Goal: Obtain resource: Download file/media

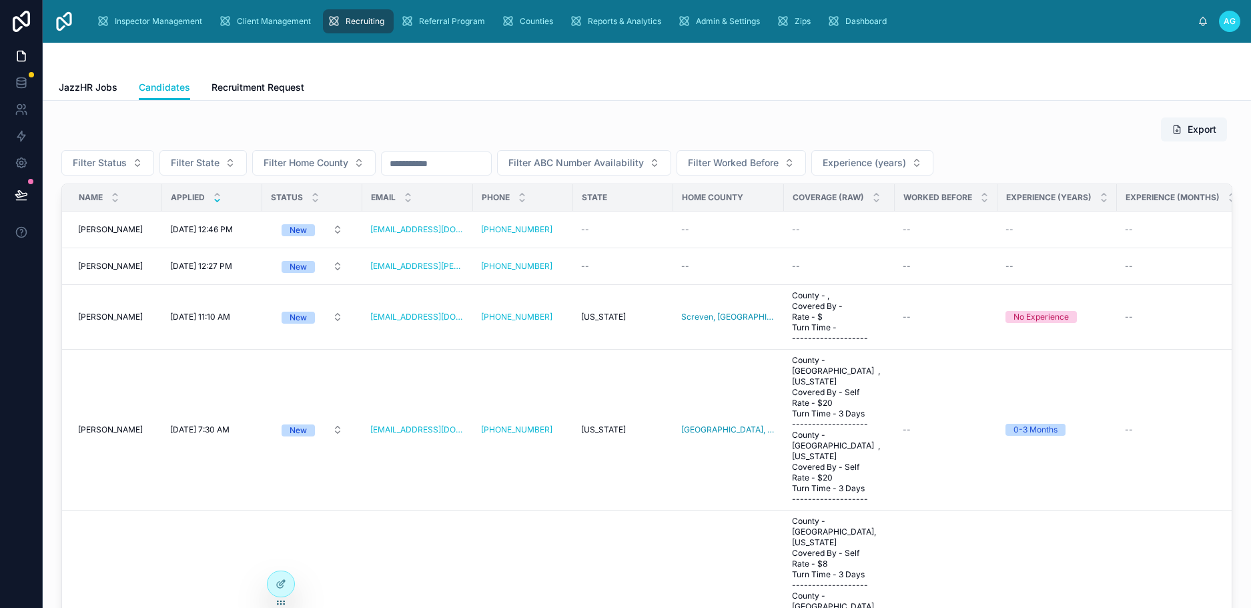
click at [449, 75] on div "JazzHR Jobs Candidates Recruitment Request" at bounding box center [647, 87] width 1176 height 25
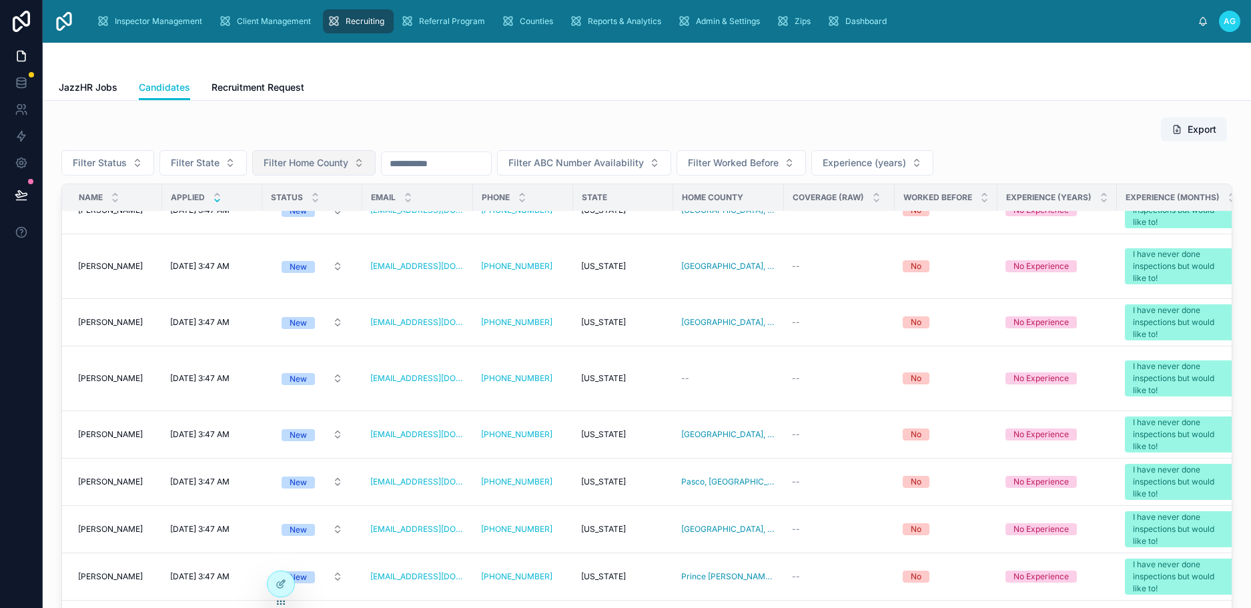
scroll to position [934, 0]
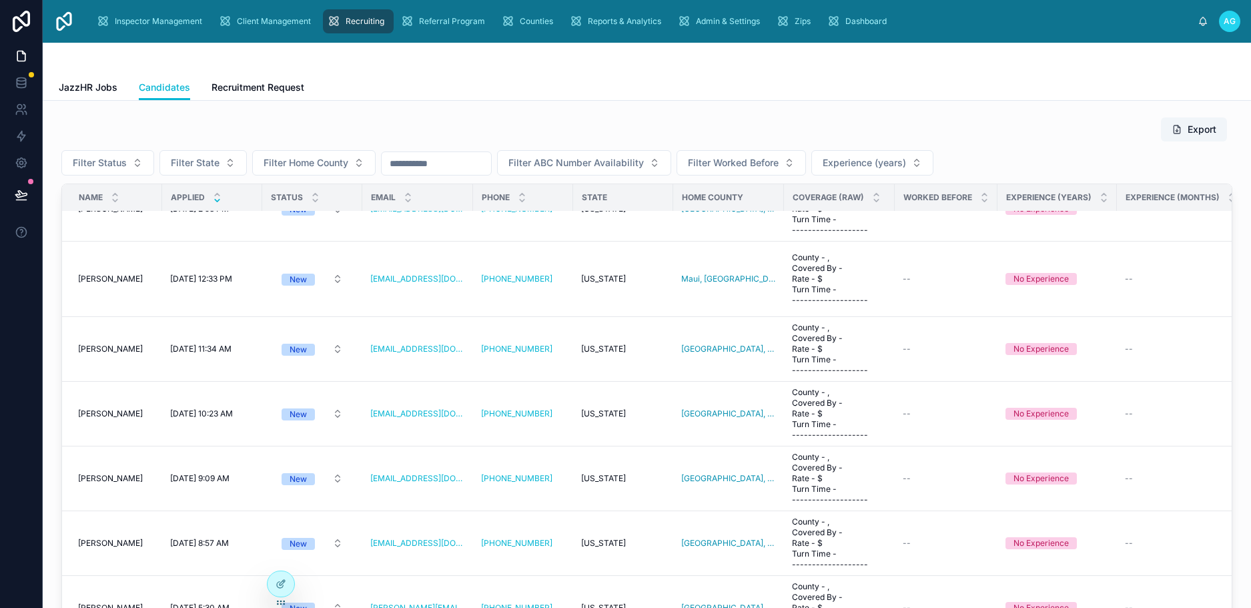
click at [446, 157] on input "text" at bounding box center [436, 163] width 109 height 19
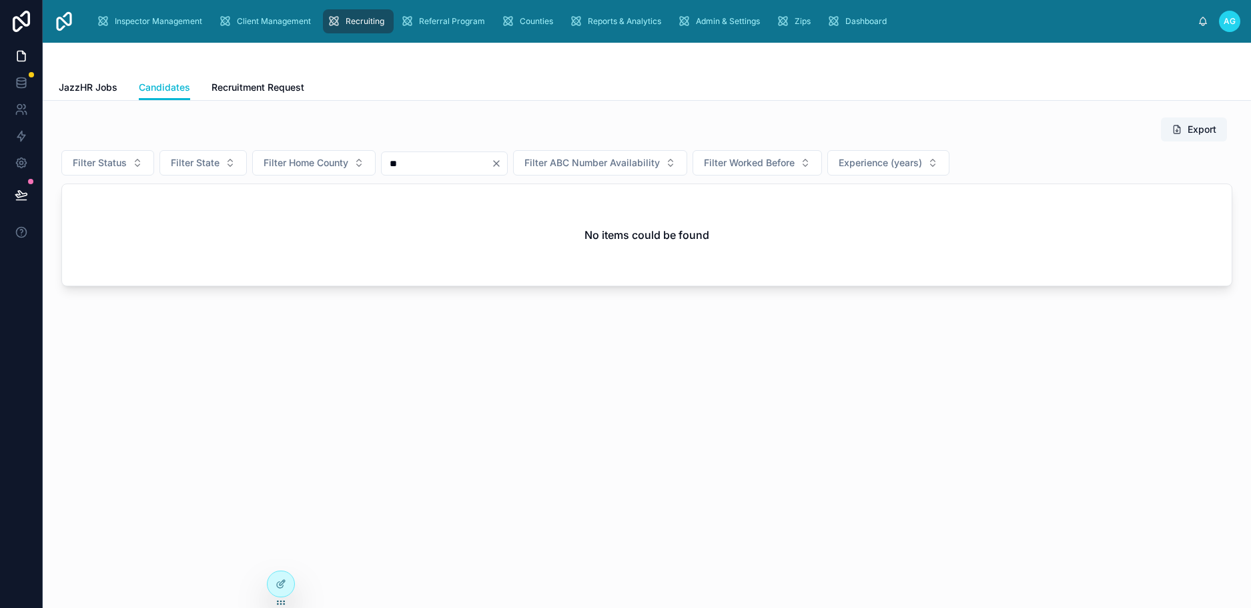
type input "*"
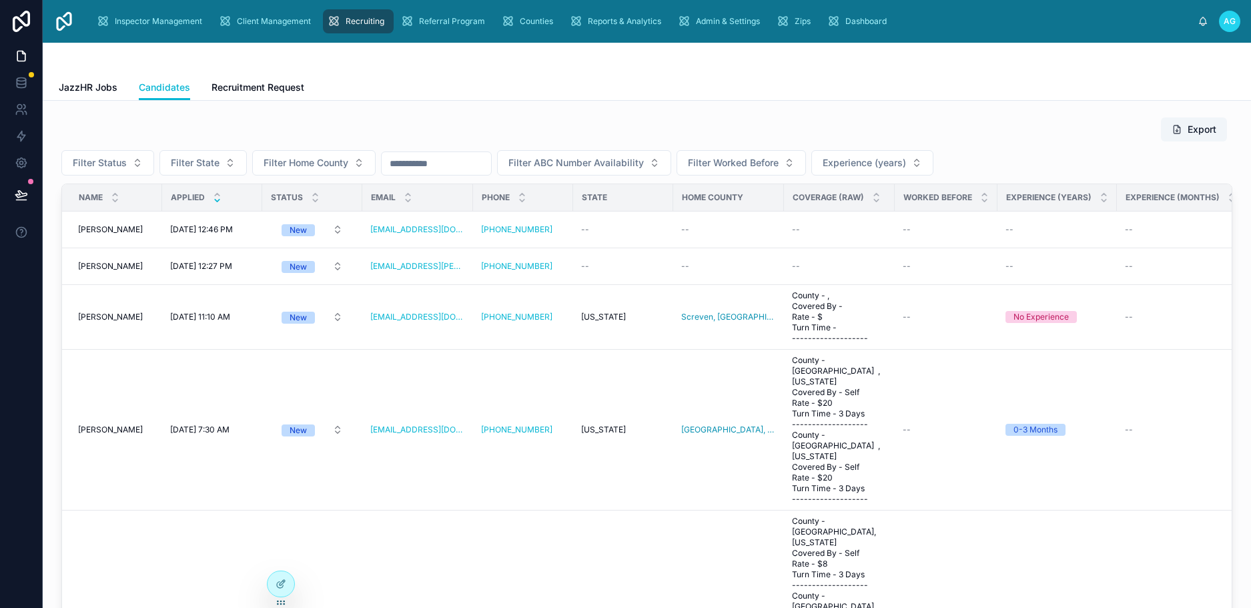
click at [442, 165] on input "text" at bounding box center [436, 163] width 109 height 19
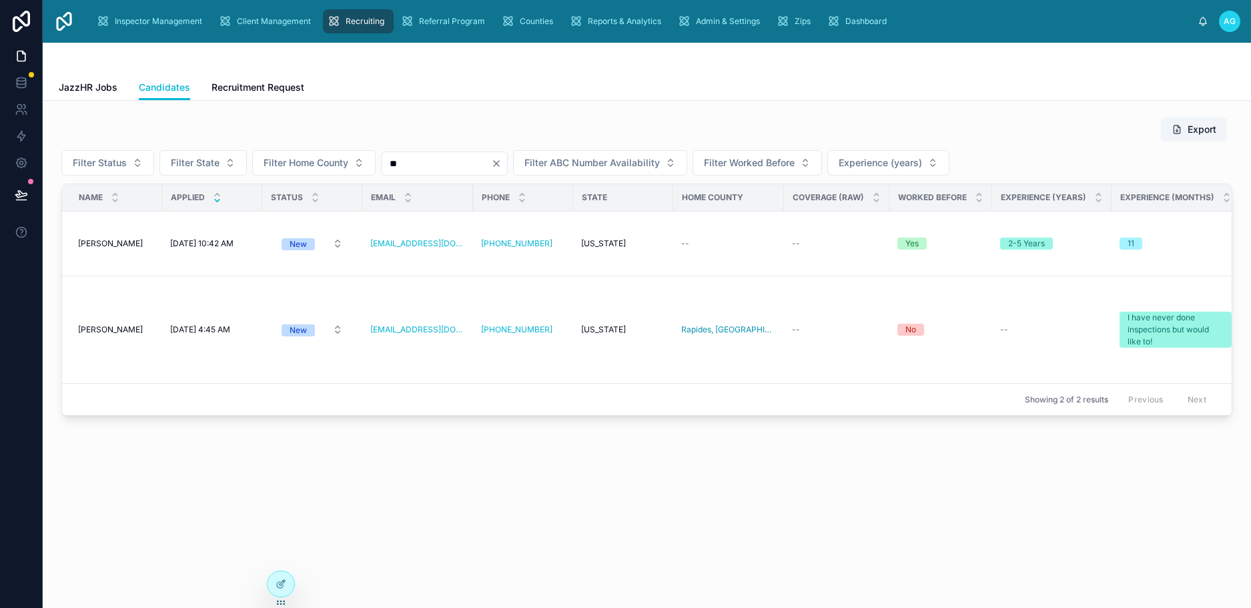
type input "*"
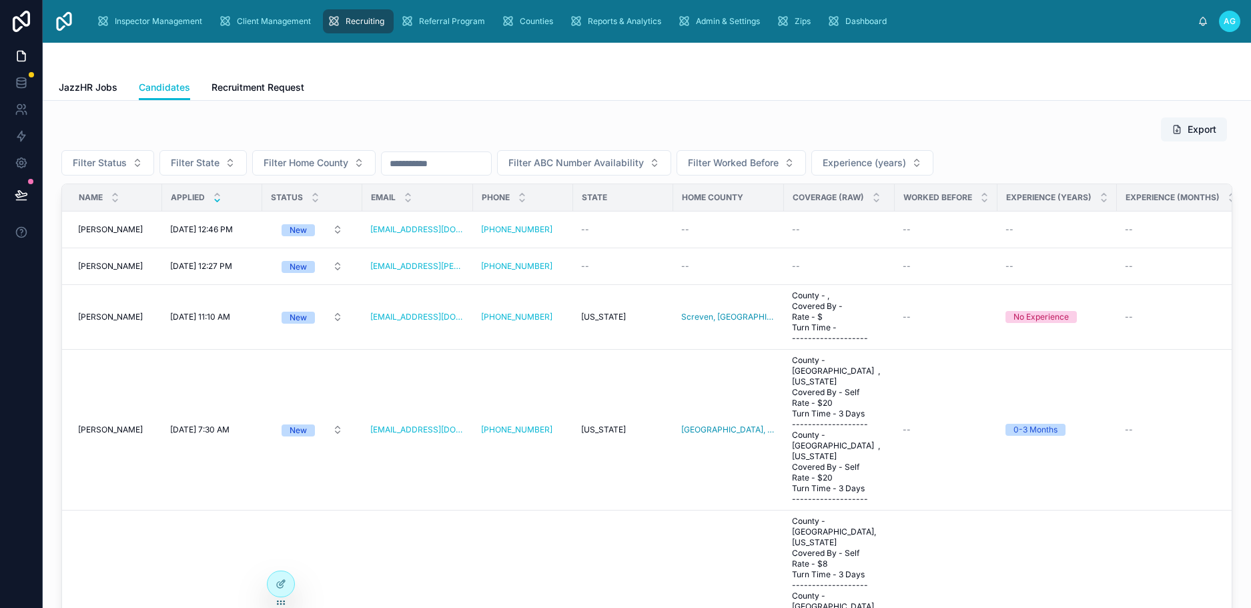
click at [540, 124] on div "Export" at bounding box center [646, 129] width 1171 height 25
click at [131, 165] on button "Filter Status" at bounding box center [107, 162] width 93 height 25
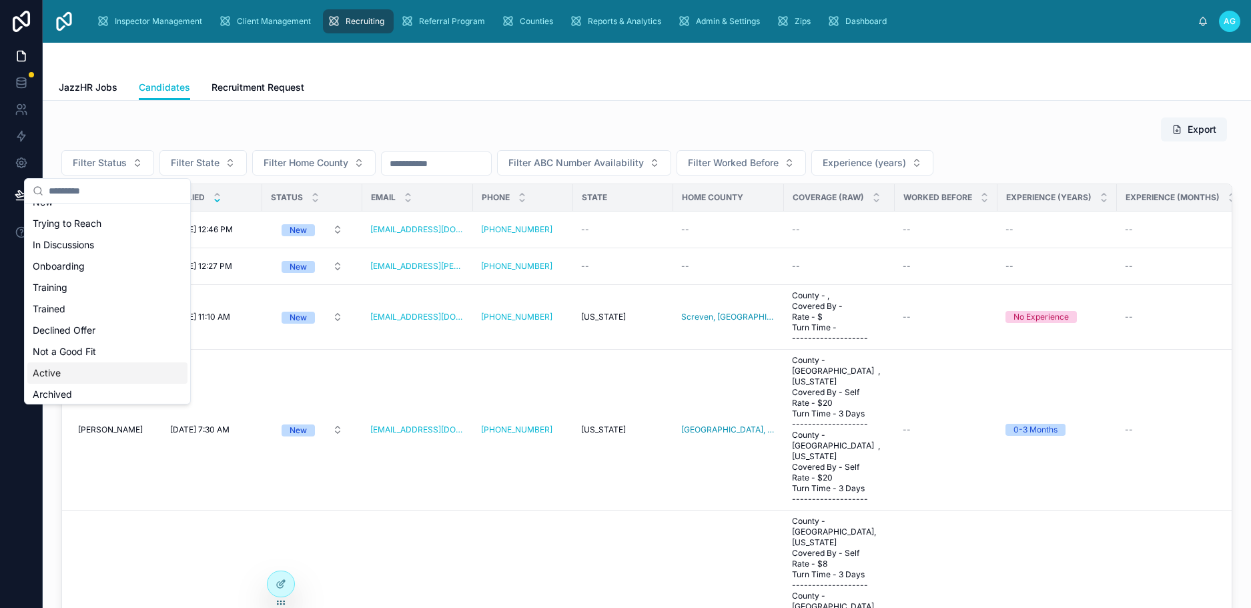
scroll to position [19, 0]
click at [97, 348] on div "Not a Good Fit" at bounding box center [107, 347] width 160 height 21
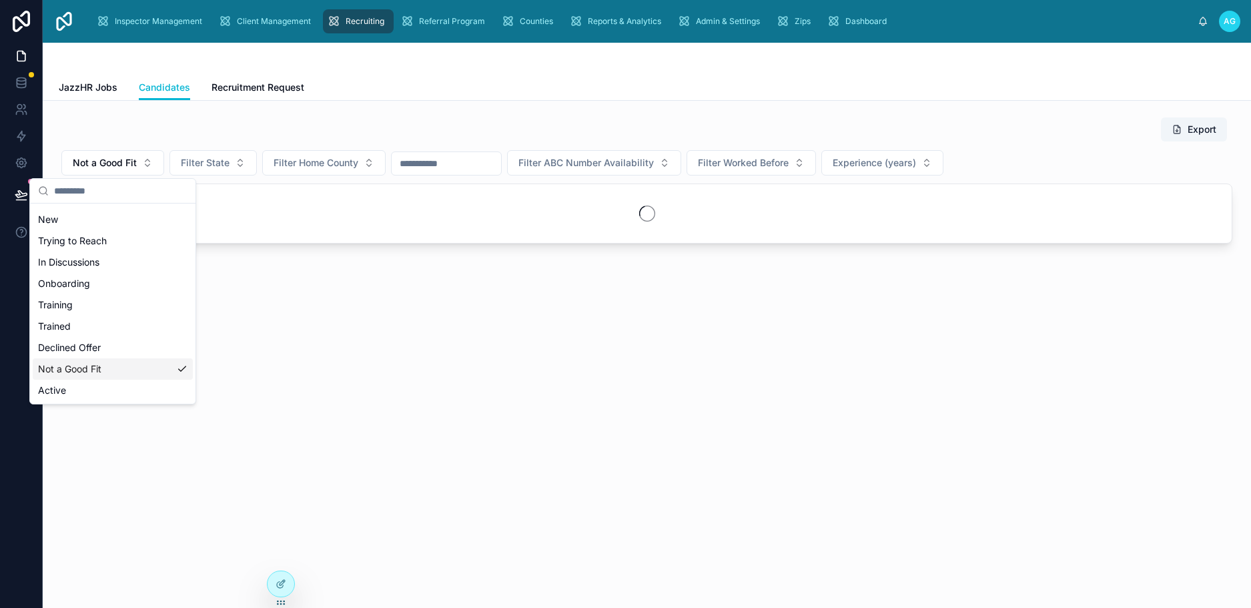
scroll to position [40, 0]
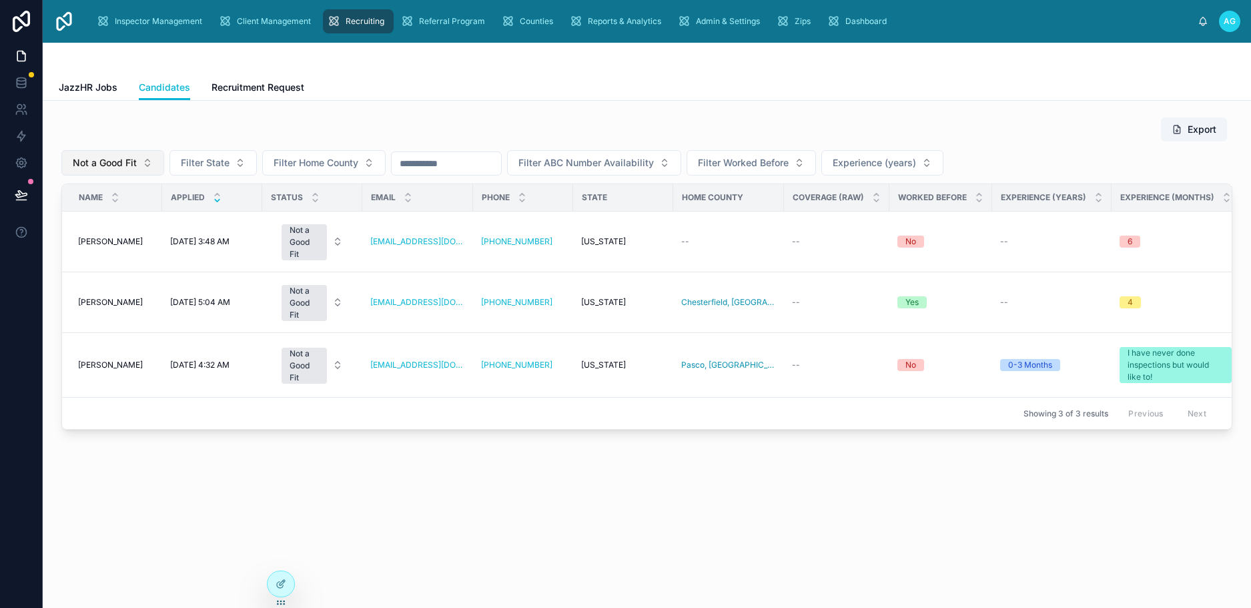
click at [141, 165] on button "Not a Good Fit" at bounding box center [112, 162] width 103 height 25
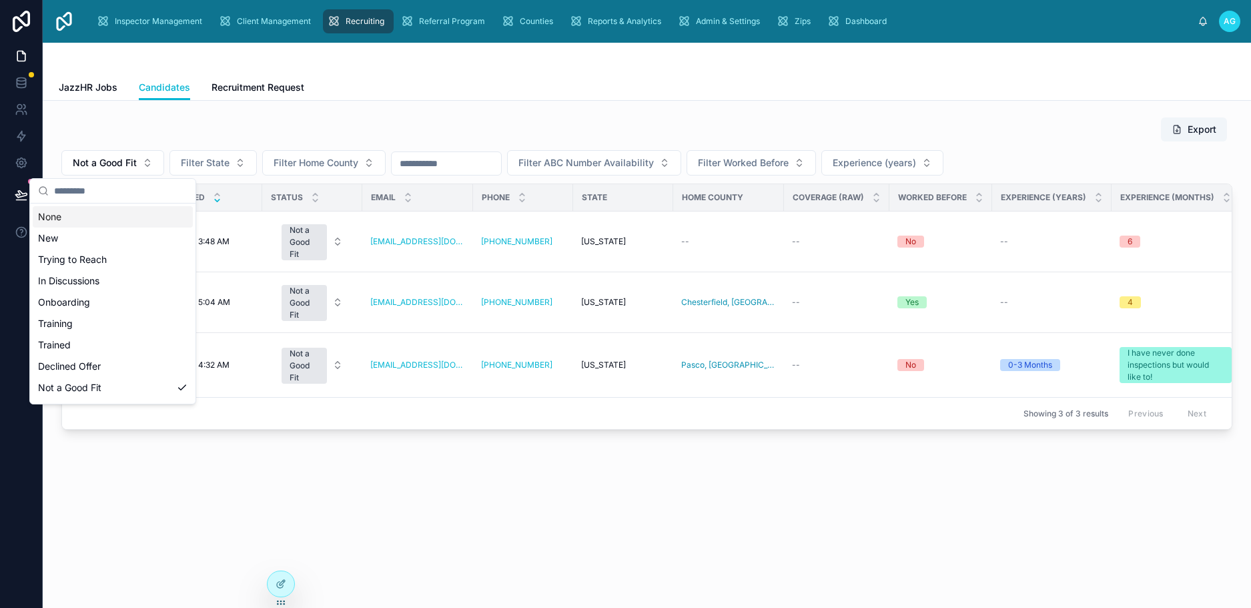
click at [59, 216] on div "None" at bounding box center [113, 216] width 160 height 21
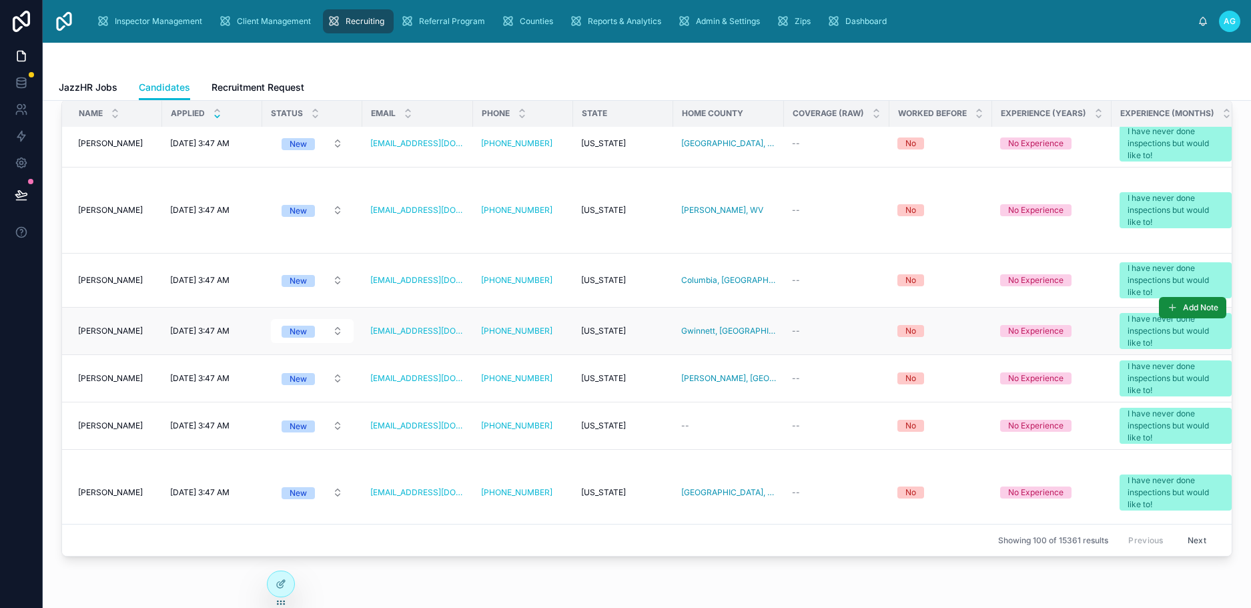
scroll to position [145, 0]
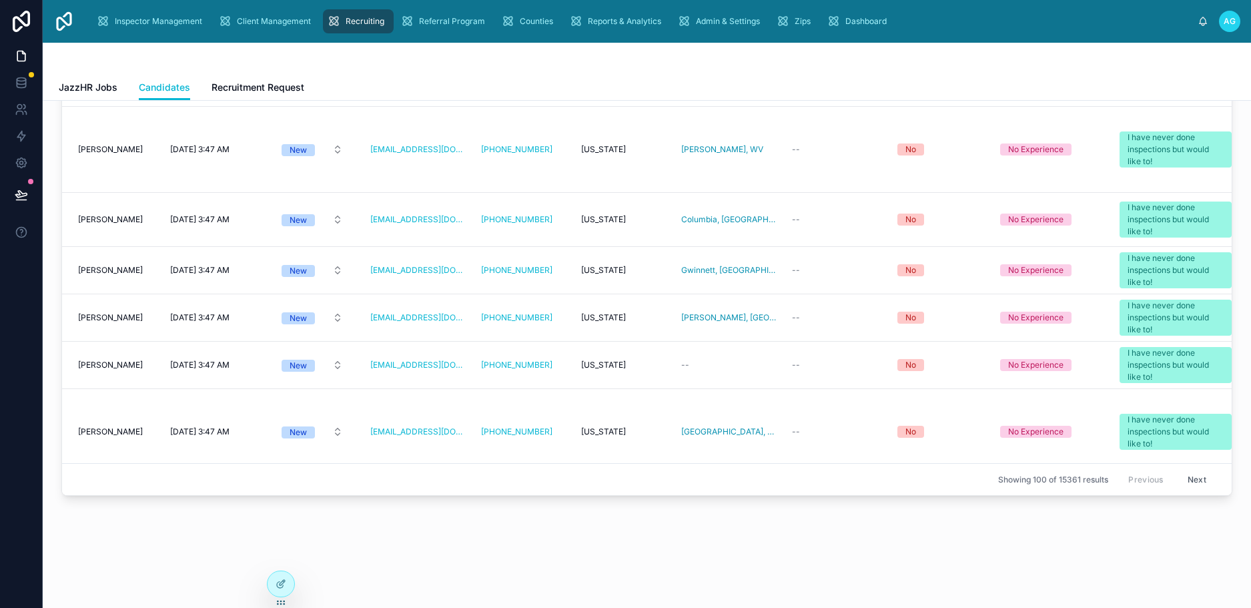
click at [1179, 469] on button "Next" at bounding box center [1196, 479] width 37 height 21
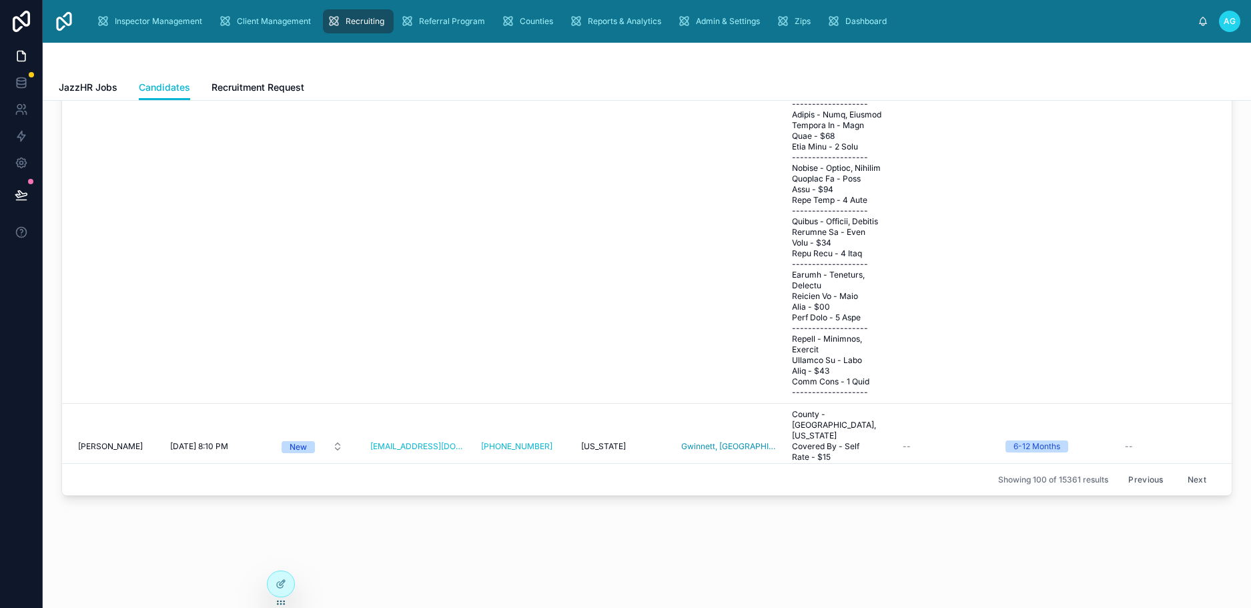
scroll to position [8524, 0]
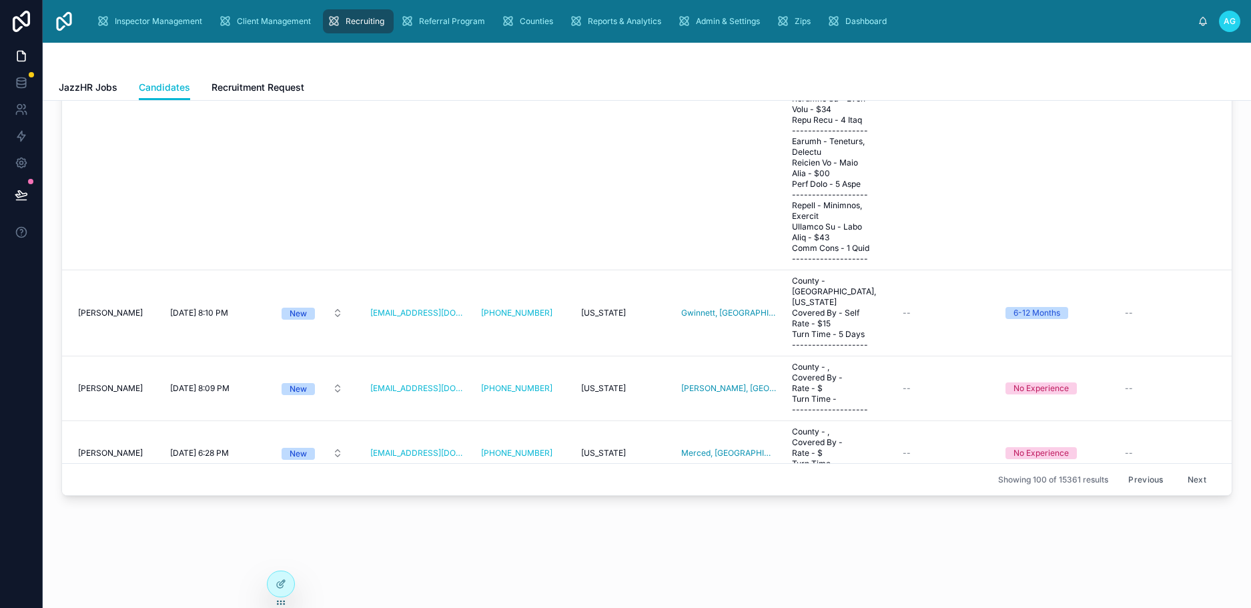
click at [1178, 469] on button "Next" at bounding box center [1196, 479] width 37 height 21
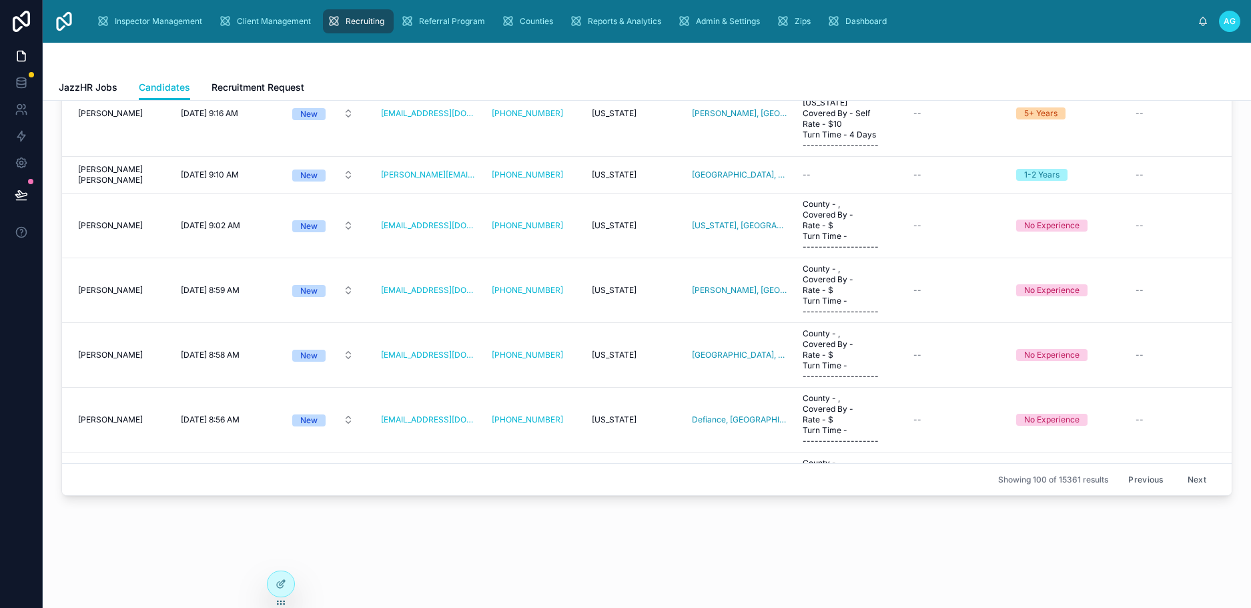
scroll to position [7362, 0]
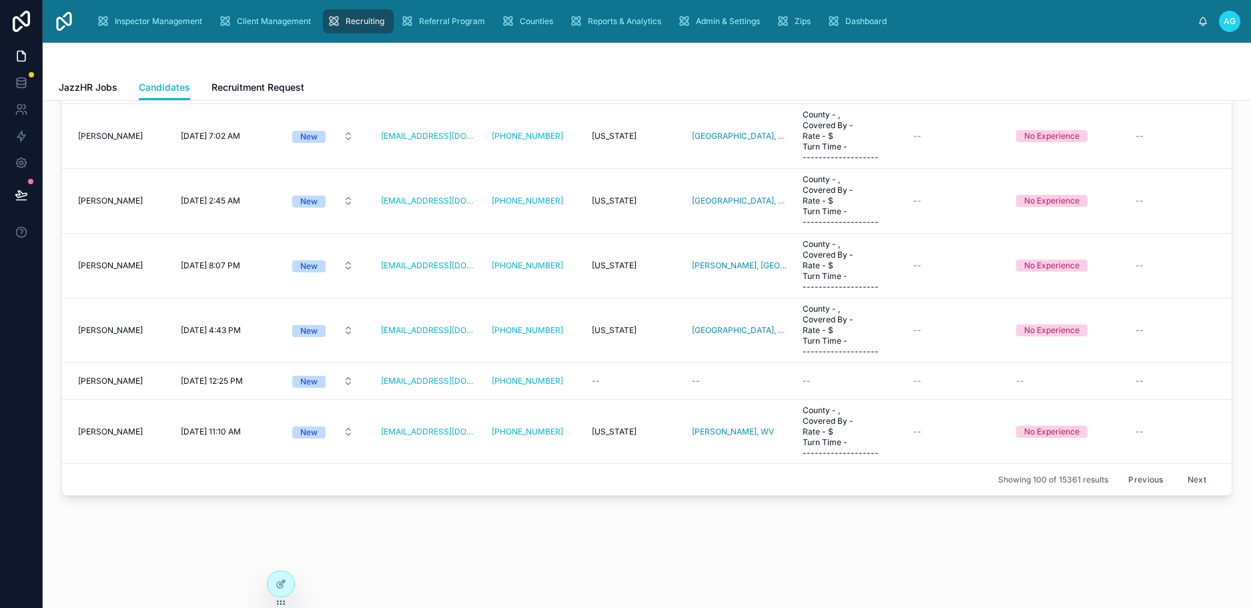
click at [1178, 472] on button "Next" at bounding box center [1196, 479] width 37 height 21
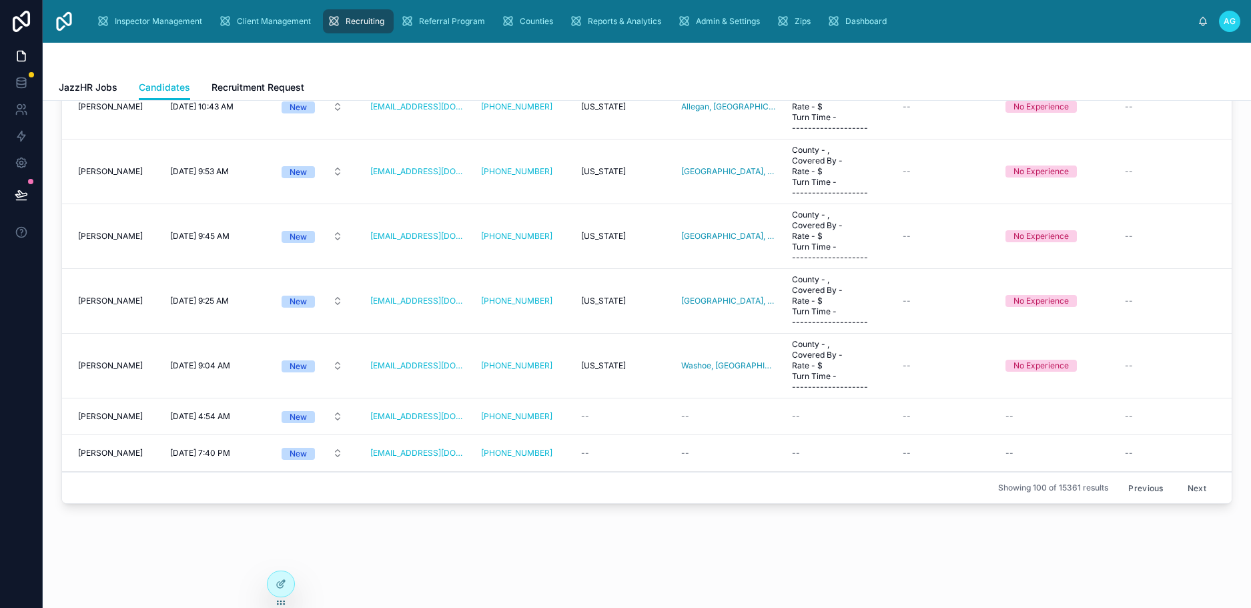
scroll to position [145, 0]
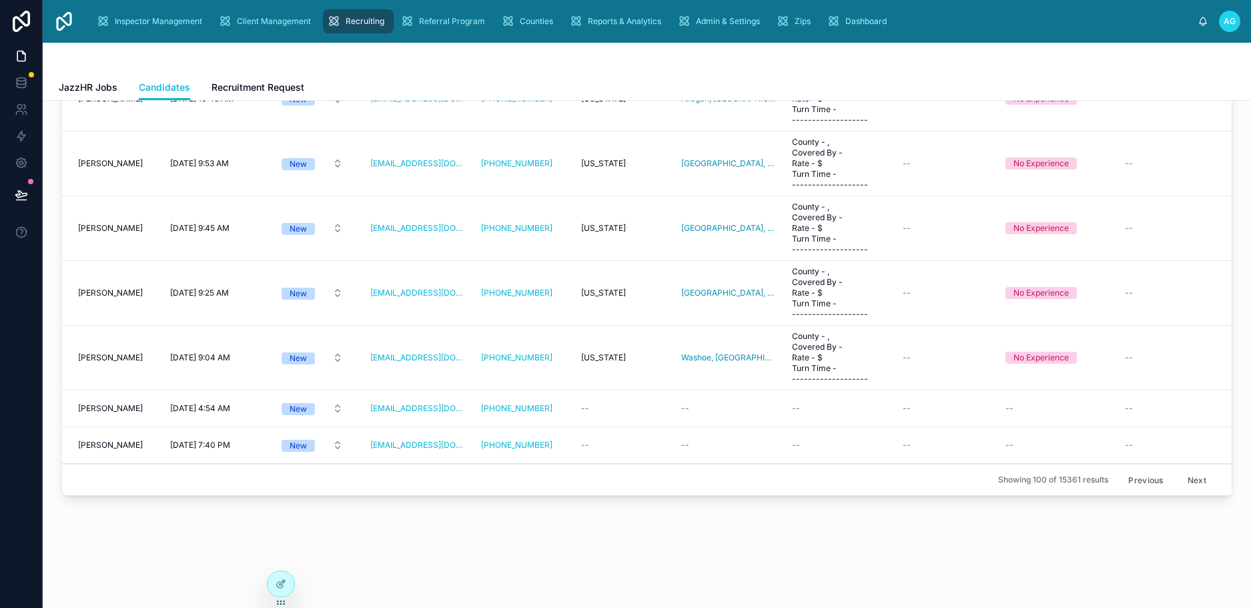
click at [1131, 470] on button "Previous" at bounding box center [1145, 479] width 53 height 21
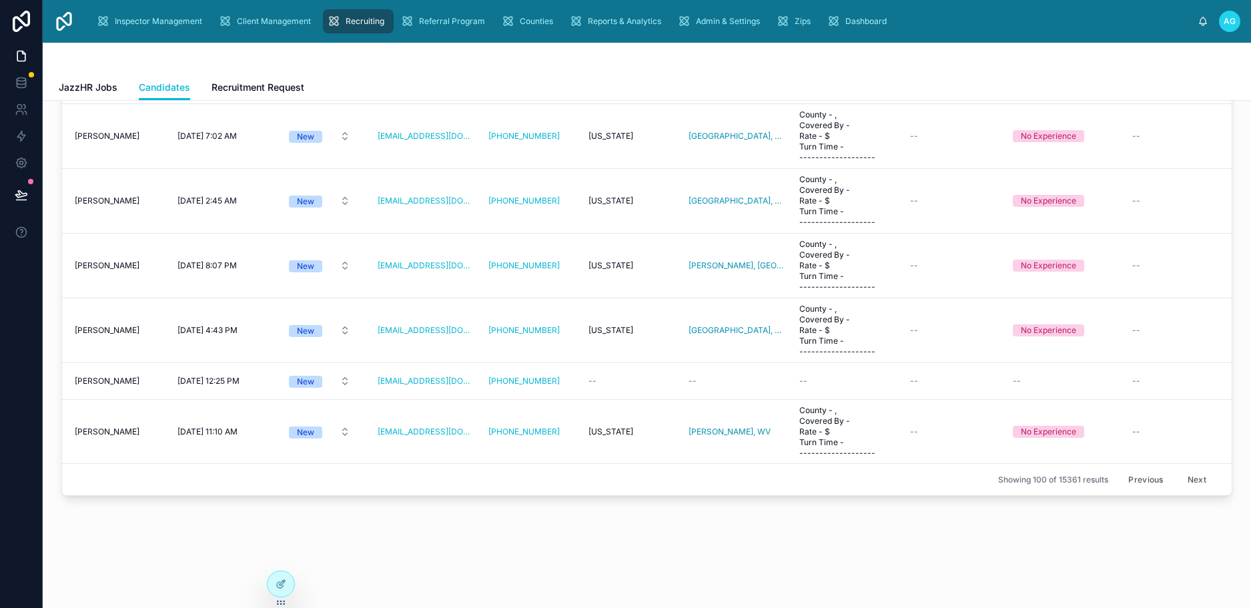
scroll to position [7362, 0]
click at [120, 376] on span "[PERSON_NAME]" at bounding box center [110, 381] width 65 height 11
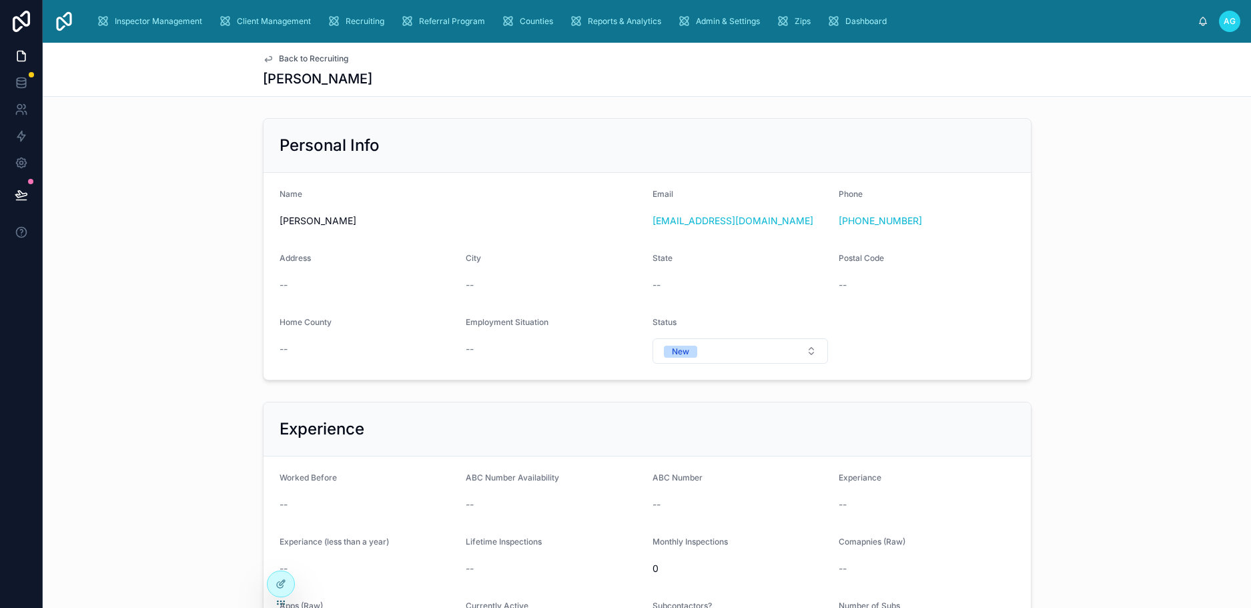
click at [282, 58] on span "Back to Recruiting" at bounding box center [313, 58] width 69 height 11
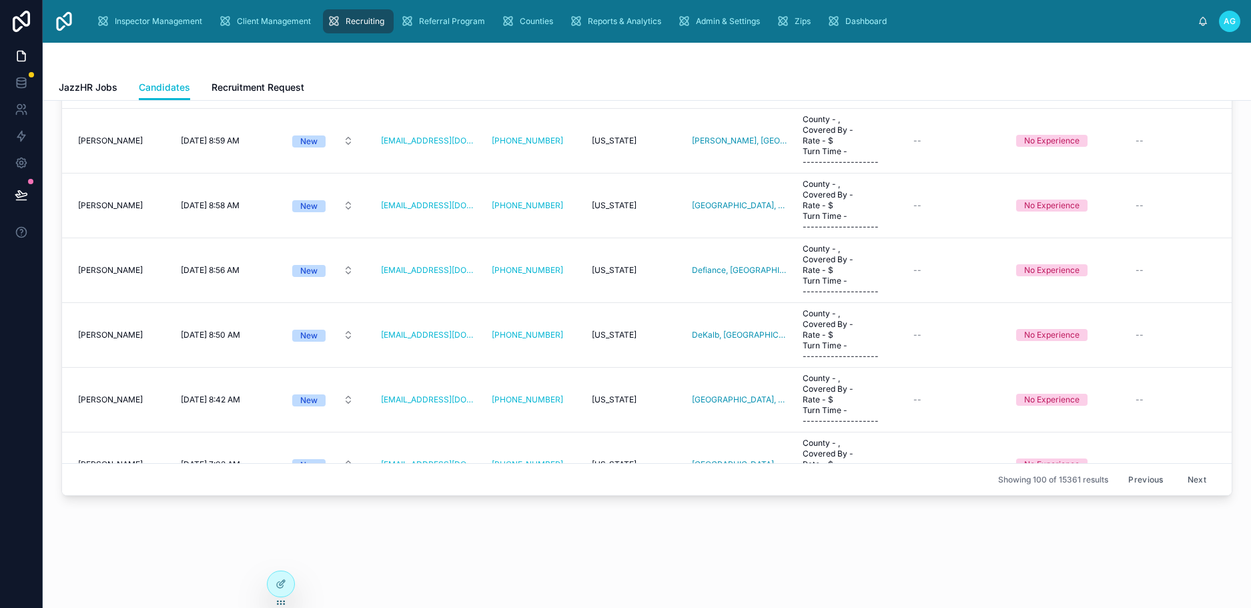
scroll to position [7362, 0]
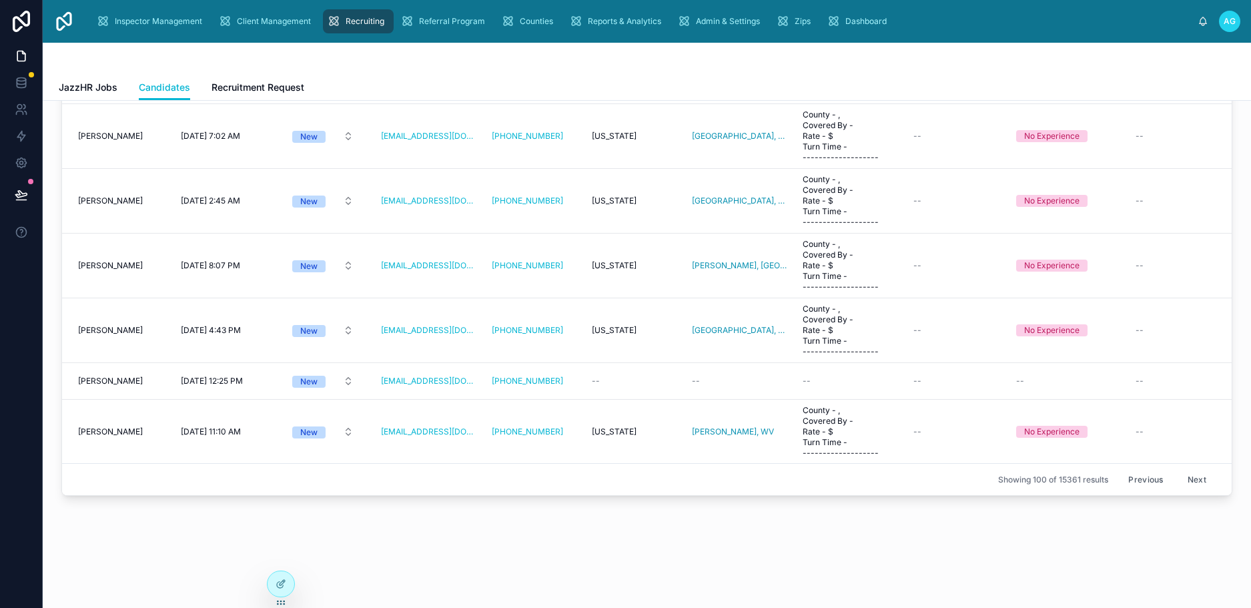
click at [1122, 469] on button "Previous" at bounding box center [1145, 479] width 53 height 21
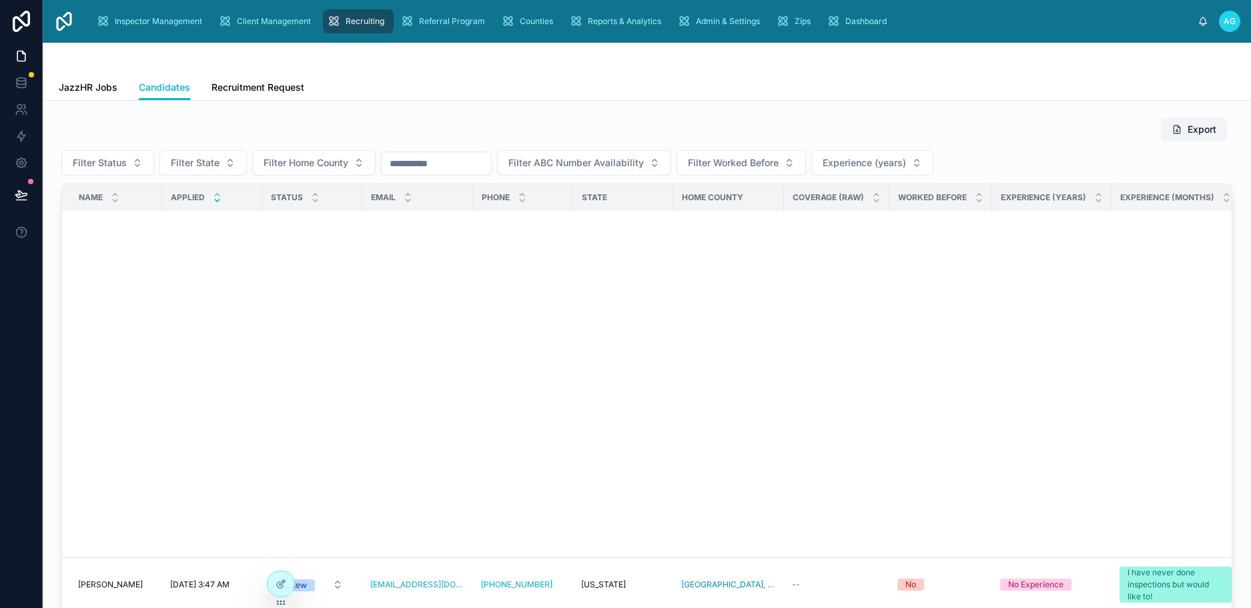
scroll to position [2864, 0]
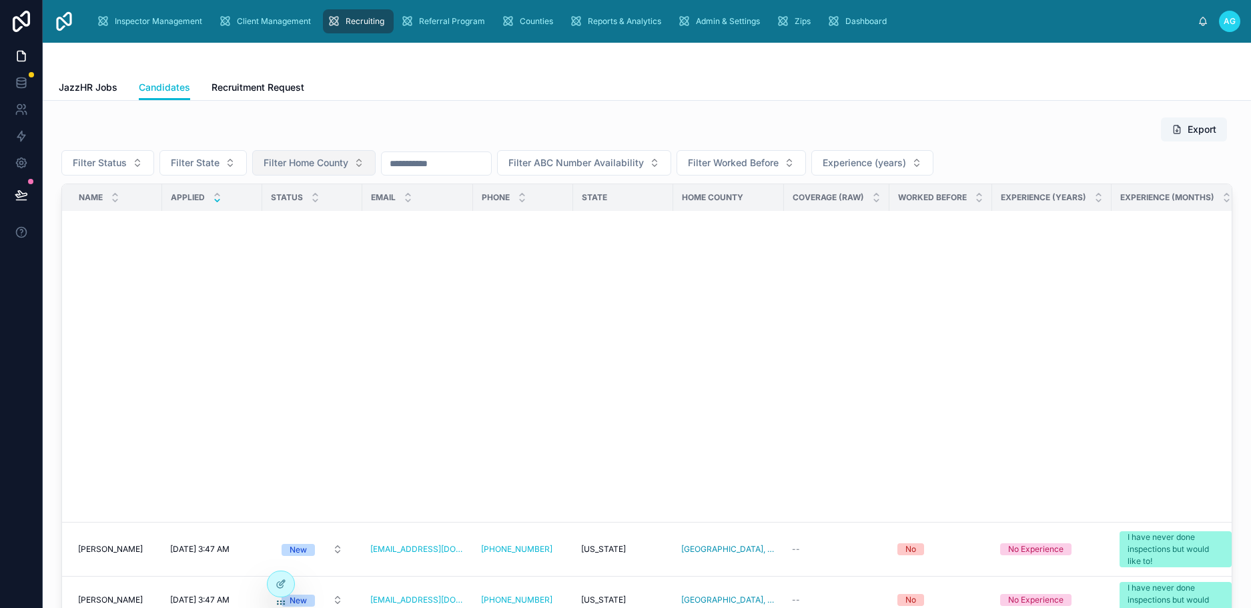
click at [333, 165] on span "Filter Home County" at bounding box center [305, 162] width 85 height 13
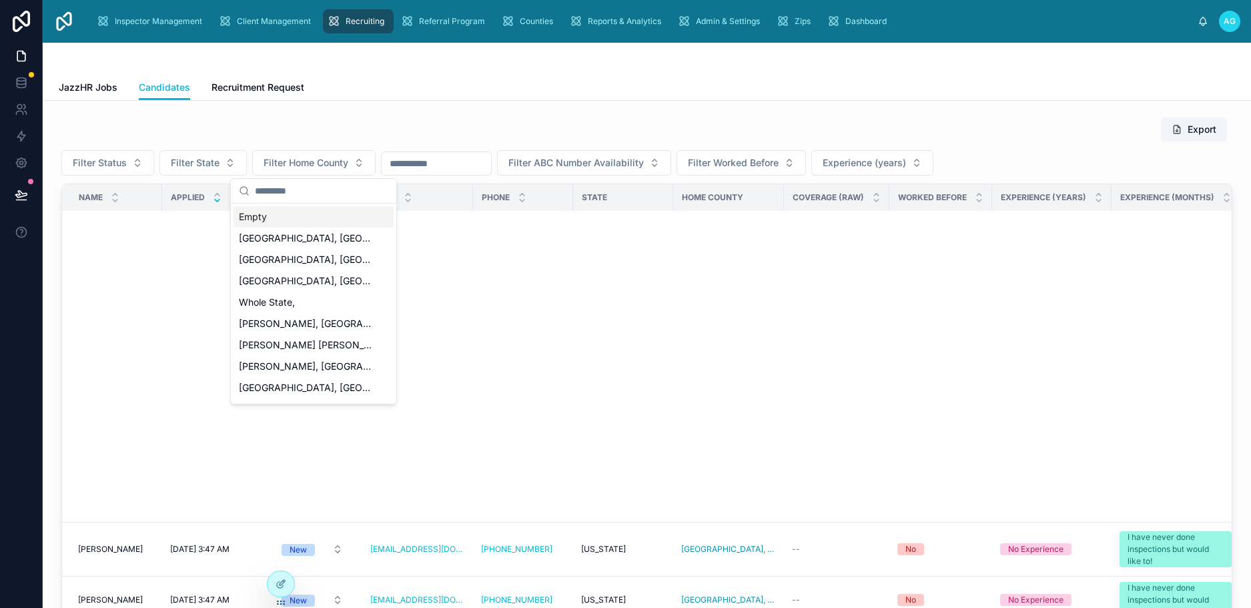
click at [279, 217] on div "Empty" at bounding box center [313, 216] width 160 height 21
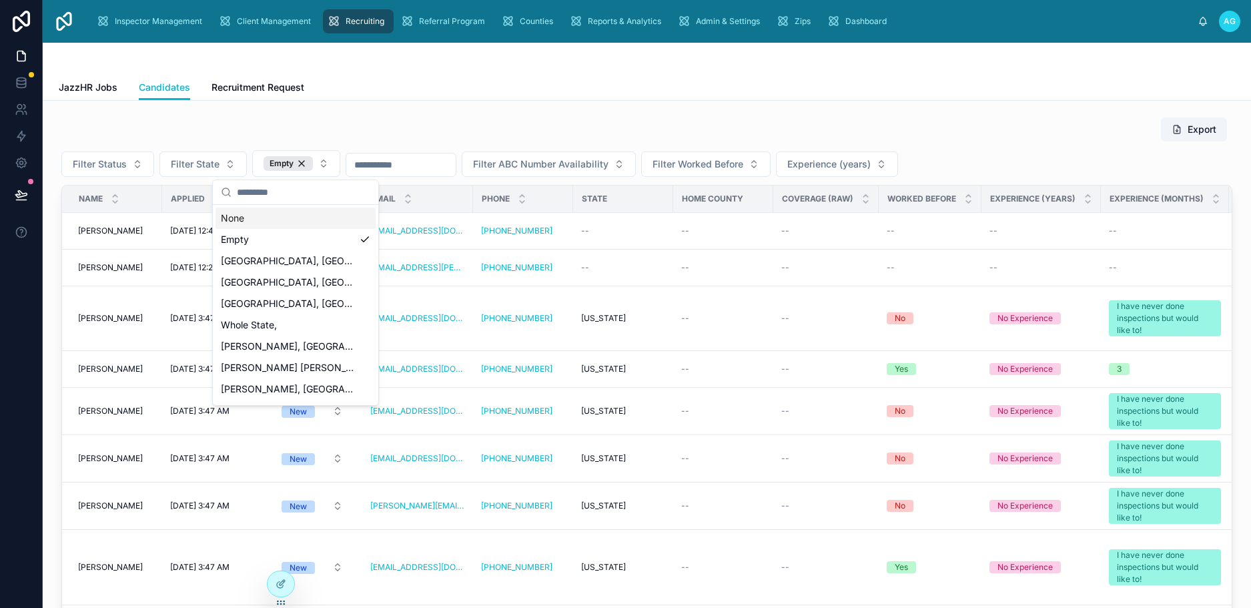
click at [953, 119] on div "Export" at bounding box center [646, 129] width 1171 height 25
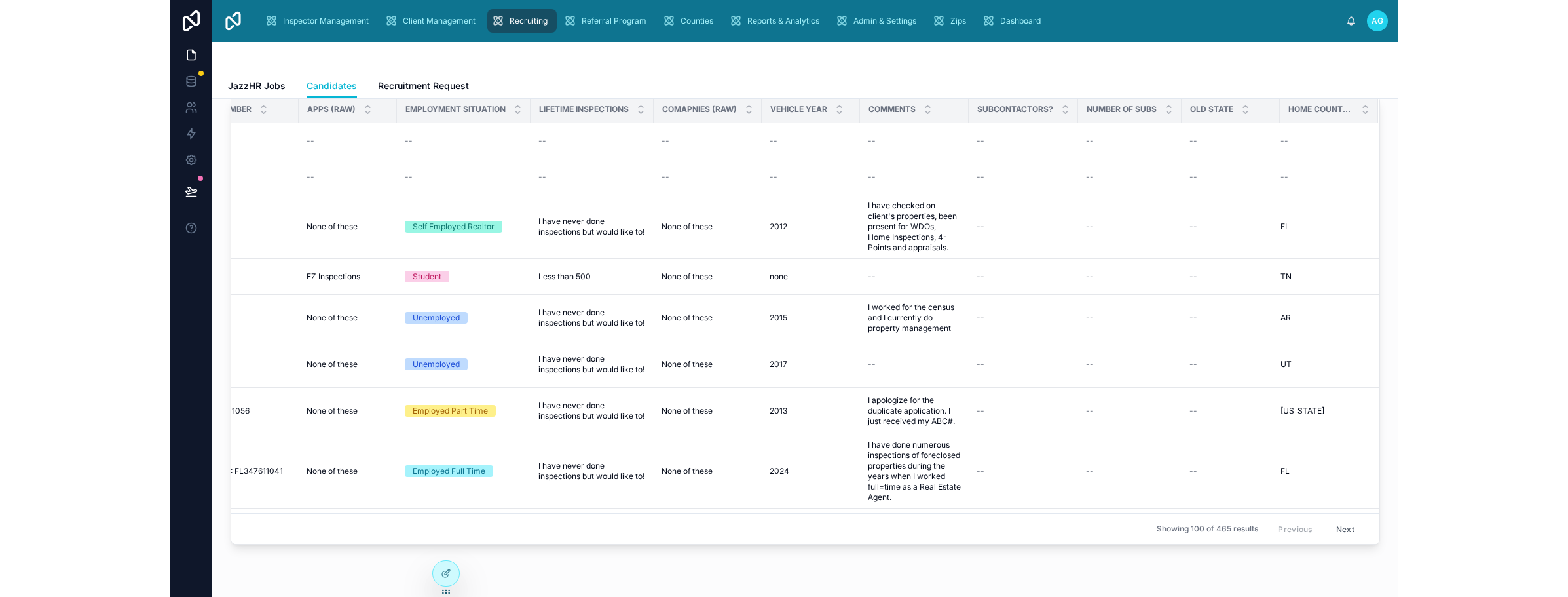
scroll to position [0, 1447]
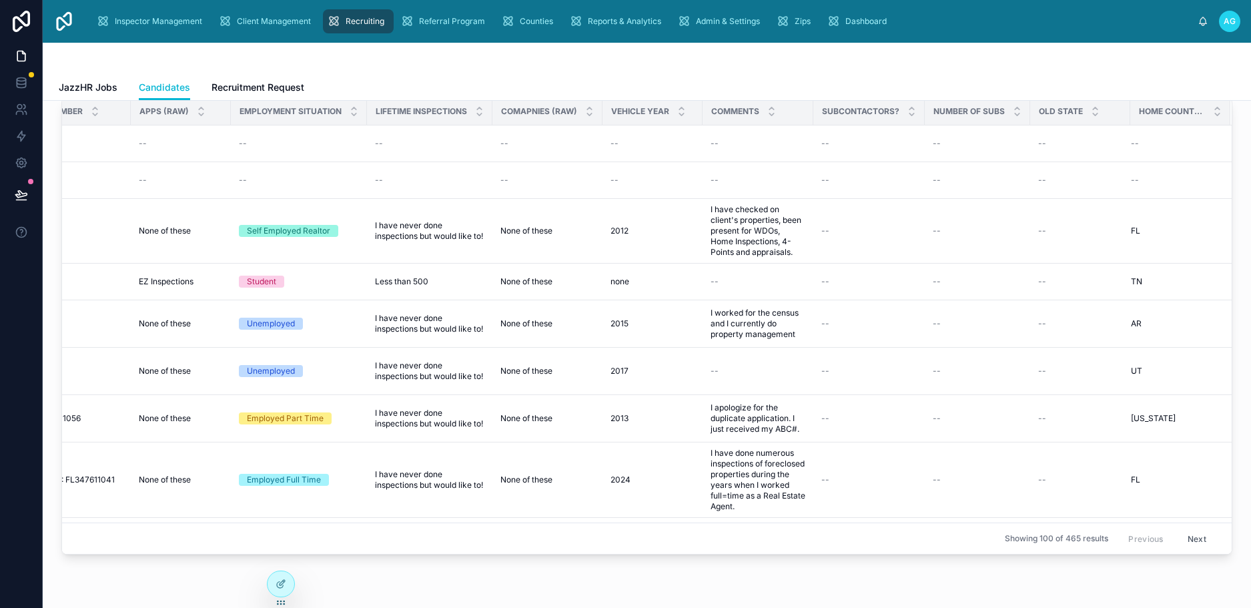
click at [1225, 75] on div "Candidates JazzHR Jobs Candidates Recruitment Request" at bounding box center [647, 72] width 1208 height 58
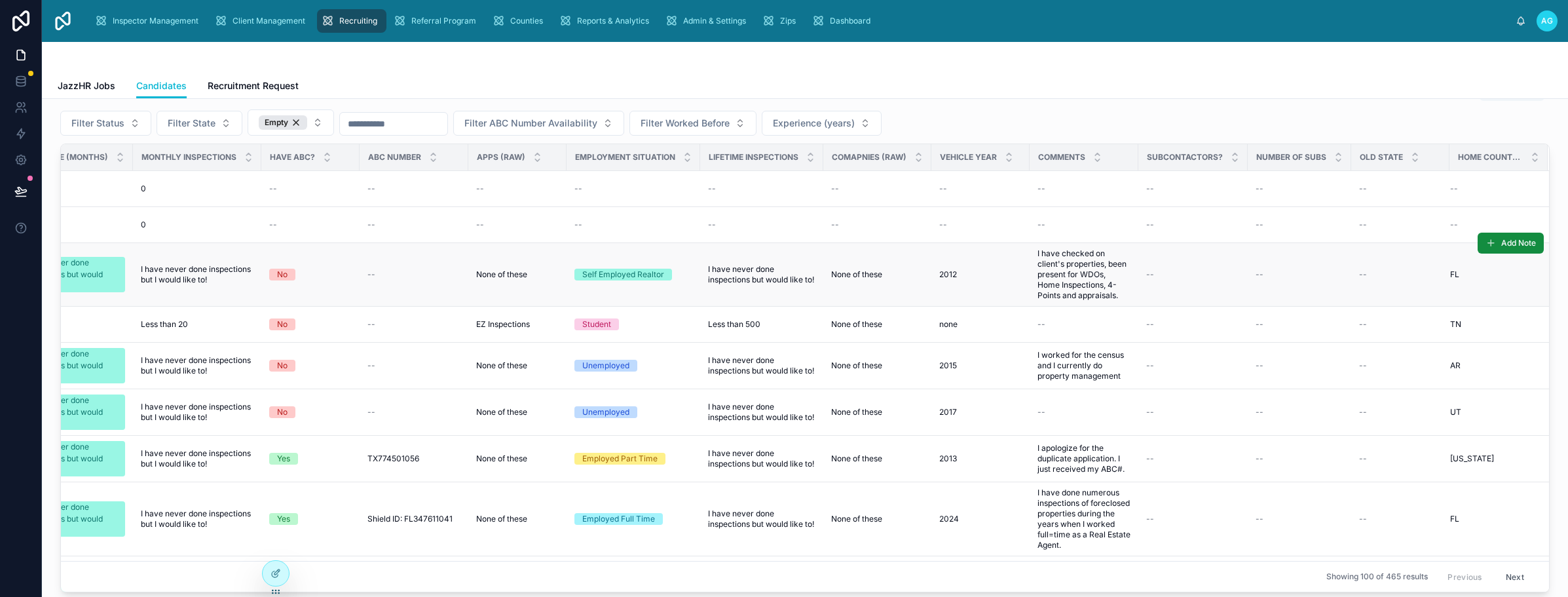
scroll to position [0, 0]
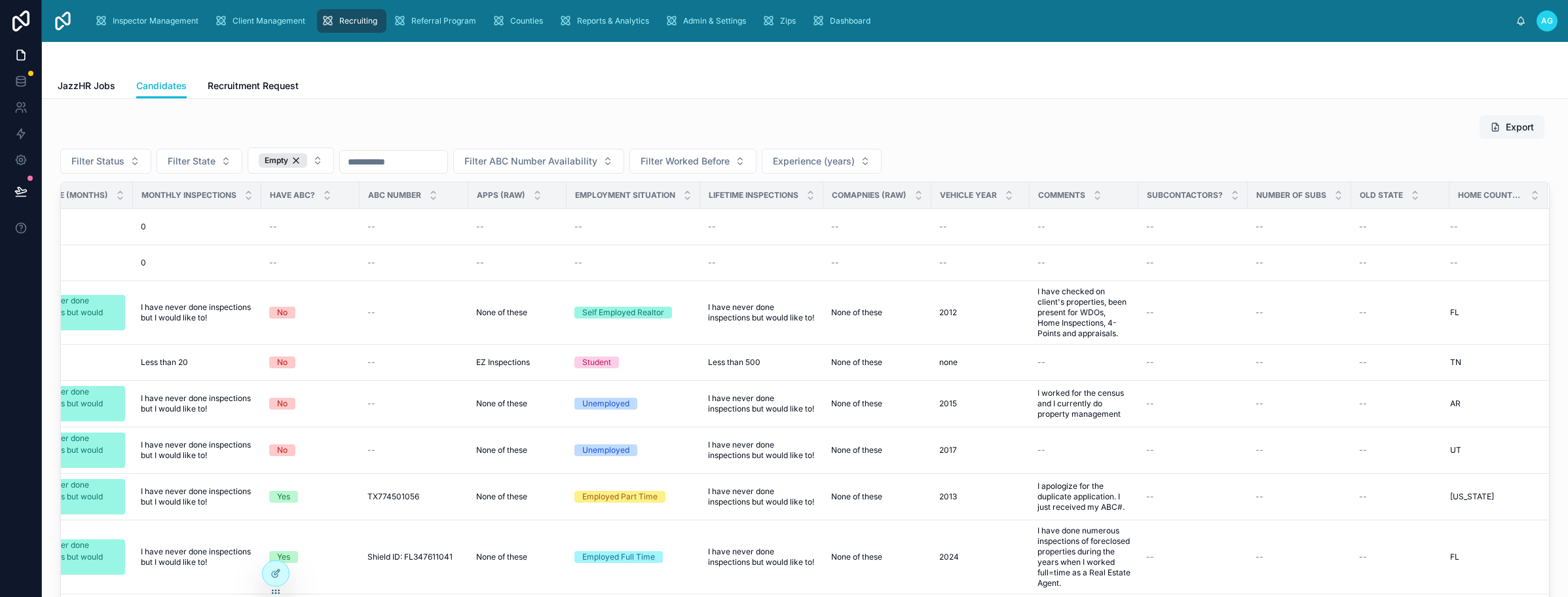
click at [1227, 130] on button "Export" at bounding box center [1512, 127] width 65 height 24
click at [298, 156] on div "Empty" at bounding box center [282, 160] width 48 height 15
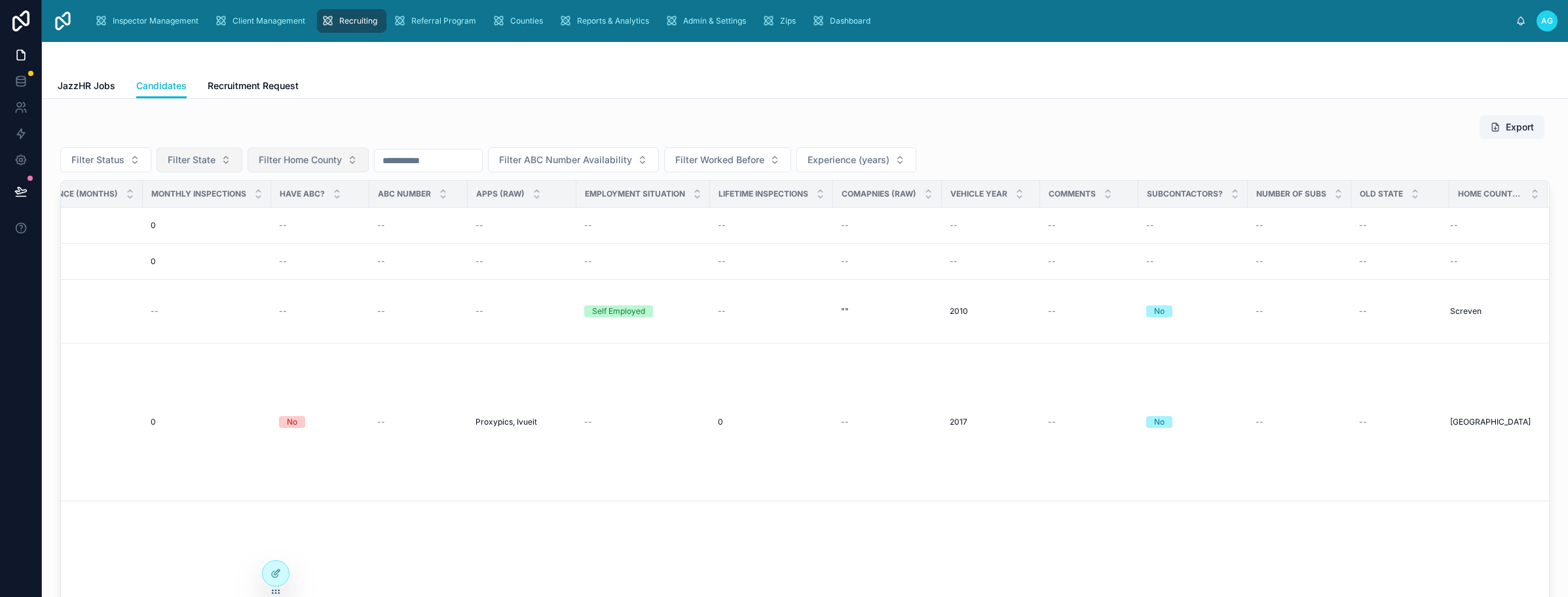
click at [225, 160] on button "Filter State" at bounding box center [198, 159] width 85 height 25
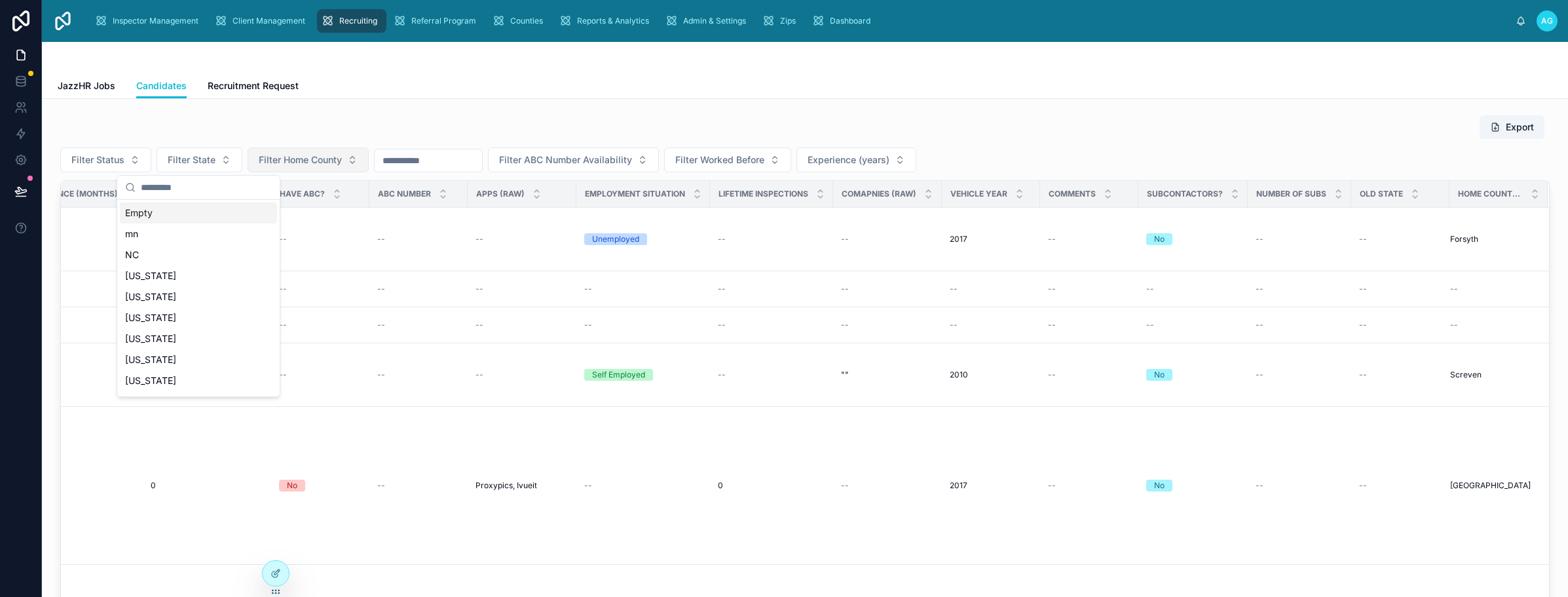
click at [162, 191] on input "text" at bounding box center [205, 188] width 131 height 24
type input "**"
click at [156, 212] on span "[US_STATE]" at bounding box center [150, 212] width 51 height 13
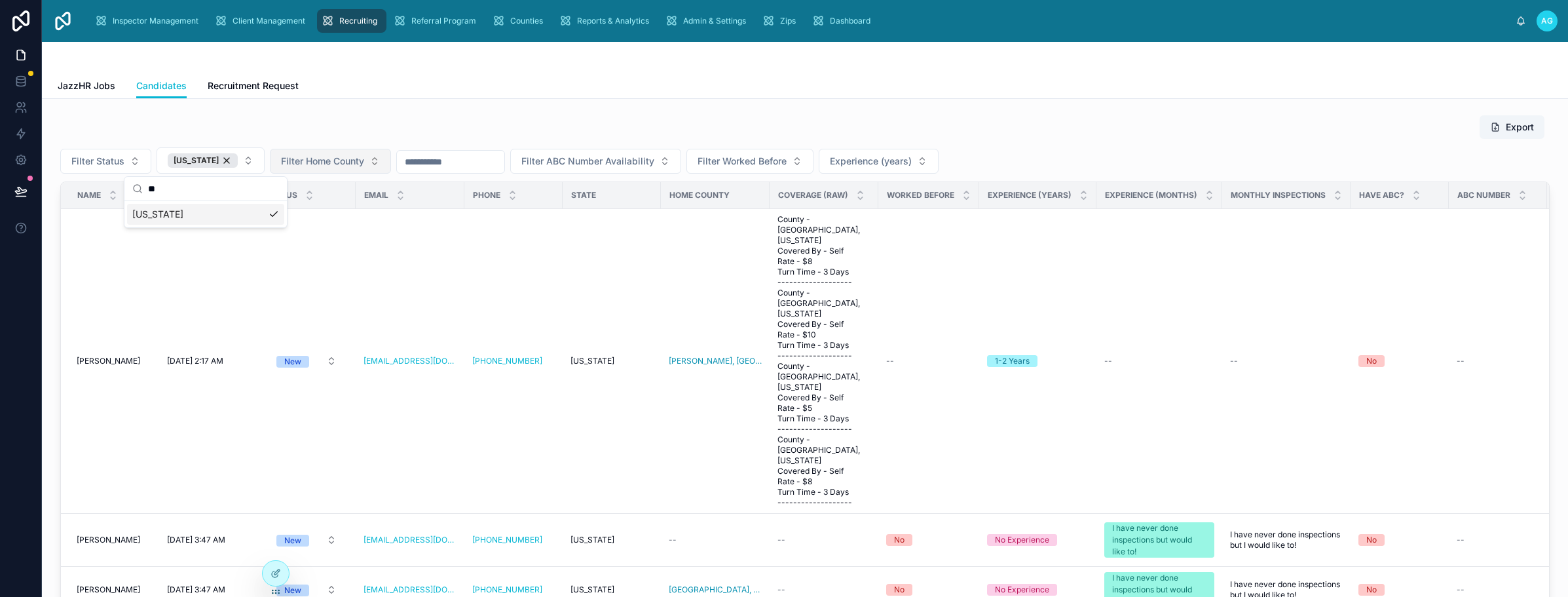
click at [332, 119] on div "Export" at bounding box center [804, 127] width 1489 height 25
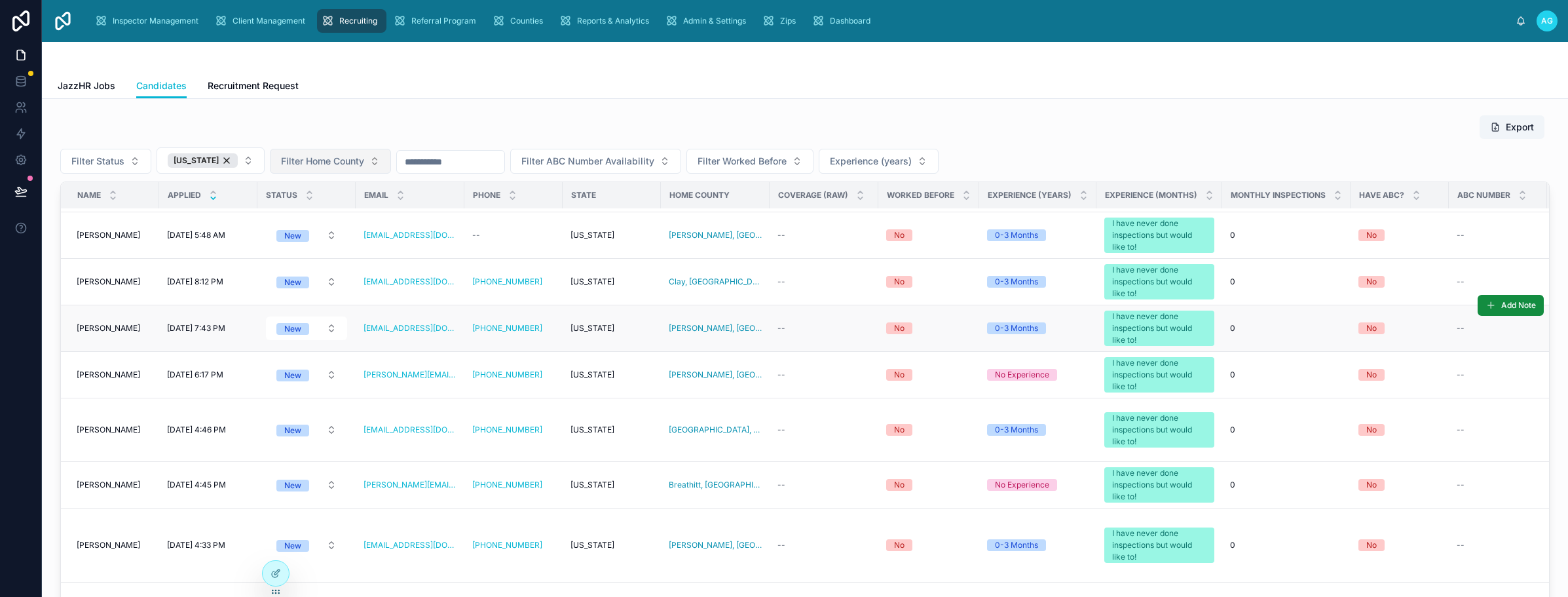
scroll to position [4912, 0]
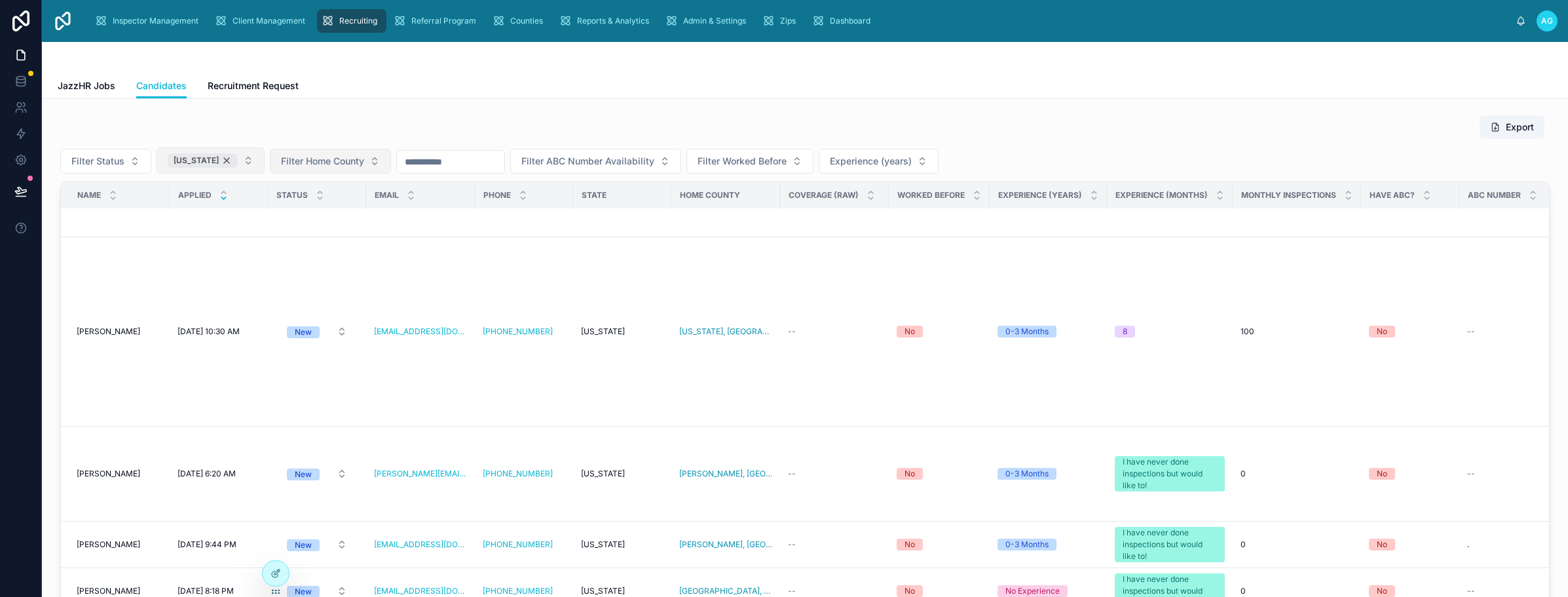
click at [217, 160] on div "[US_STATE]" at bounding box center [202, 160] width 70 height 15
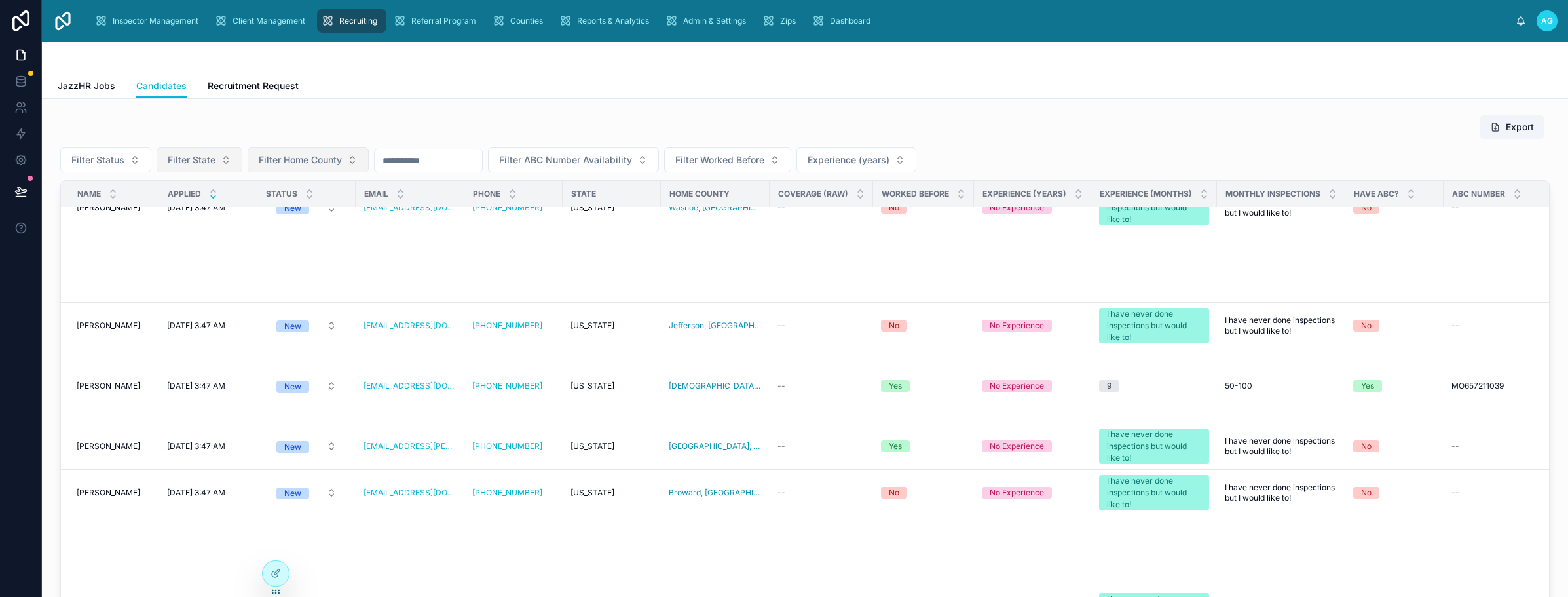
scroll to position [4979, 0]
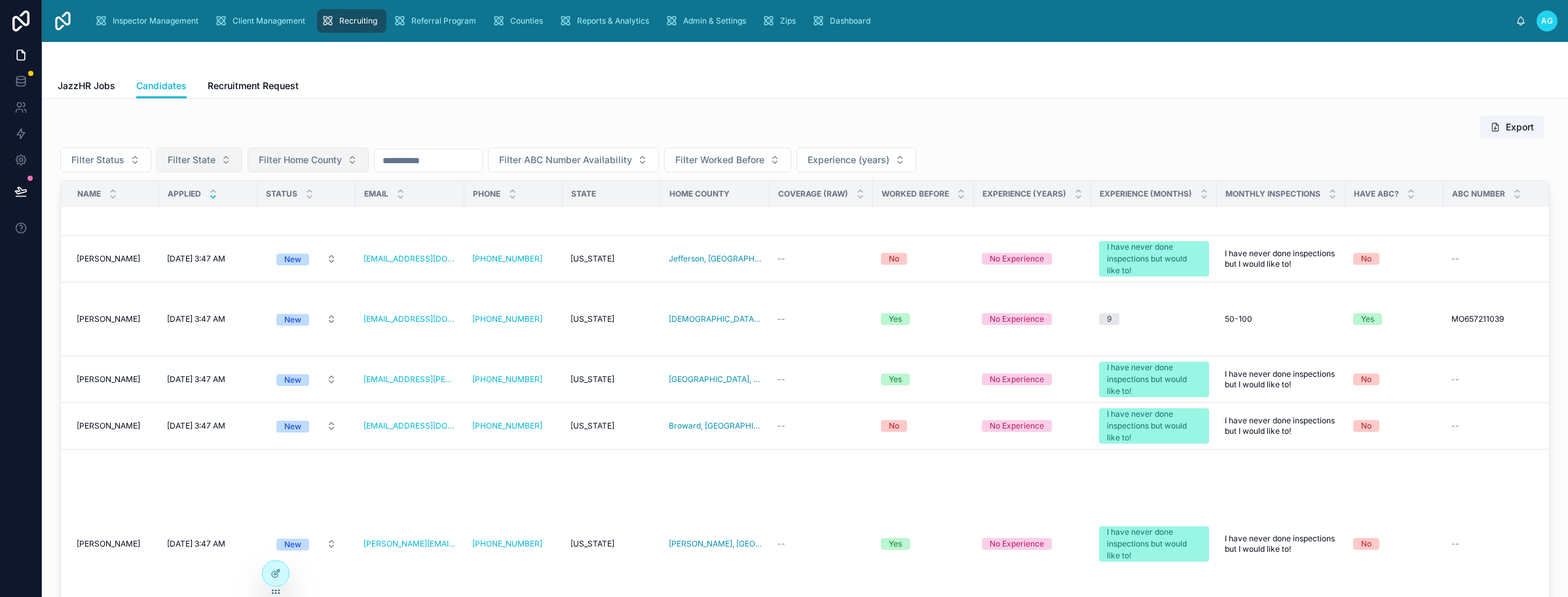
click at [201, 159] on span "Filter State" at bounding box center [191, 159] width 48 height 13
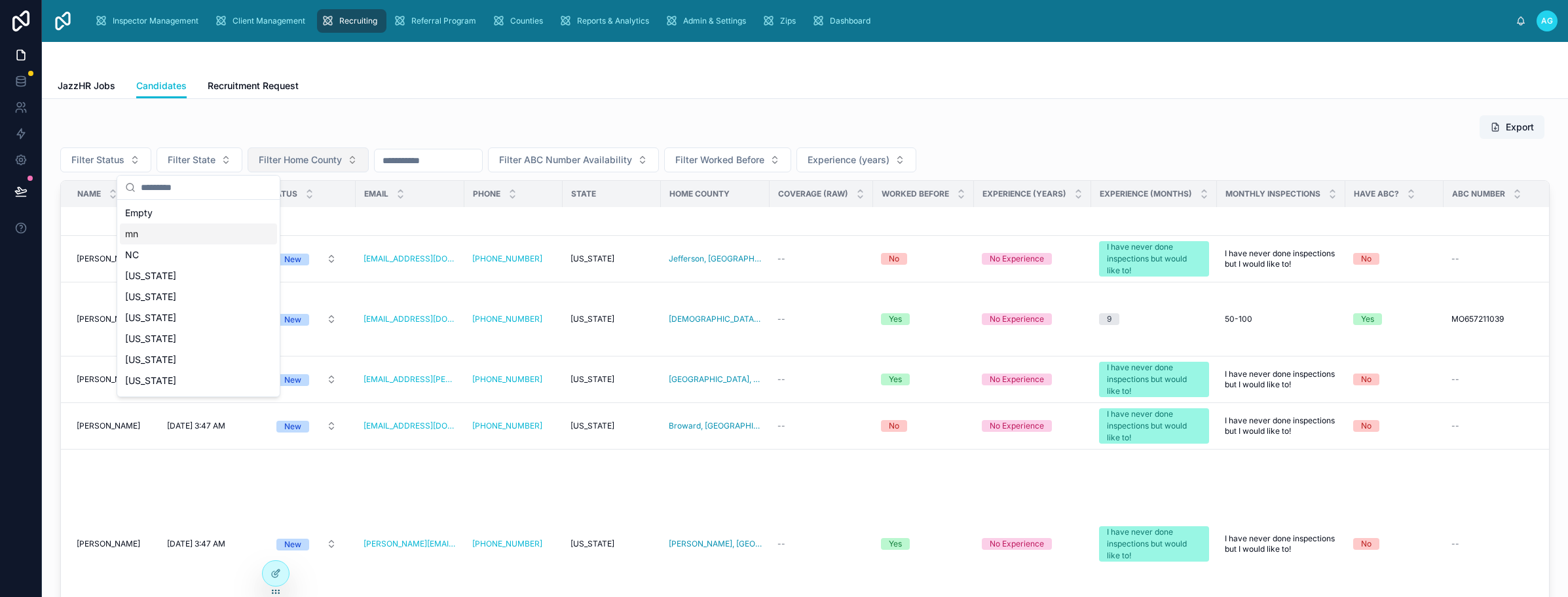
click at [495, 76] on div "JazzHR Jobs Candidates Recruitment Request" at bounding box center [805, 85] width 1494 height 25
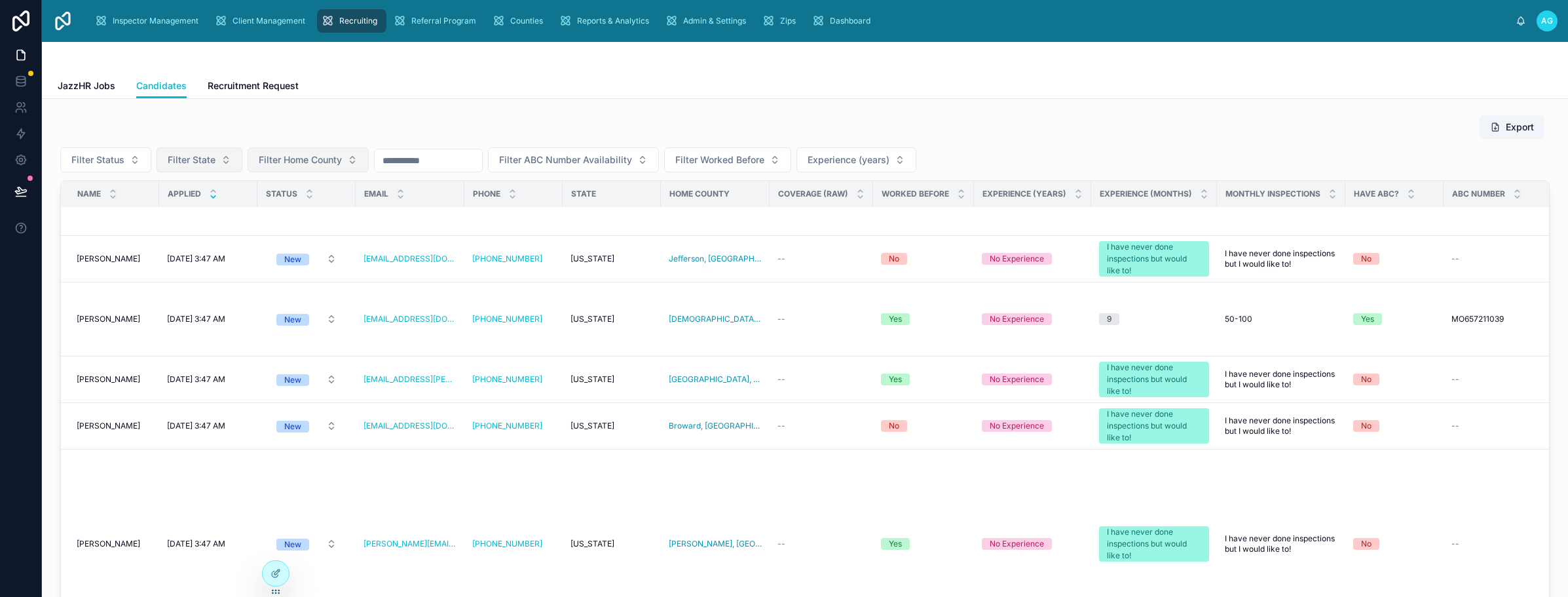
click at [221, 158] on button "Filter State" at bounding box center [198, 159] width 85 height 25
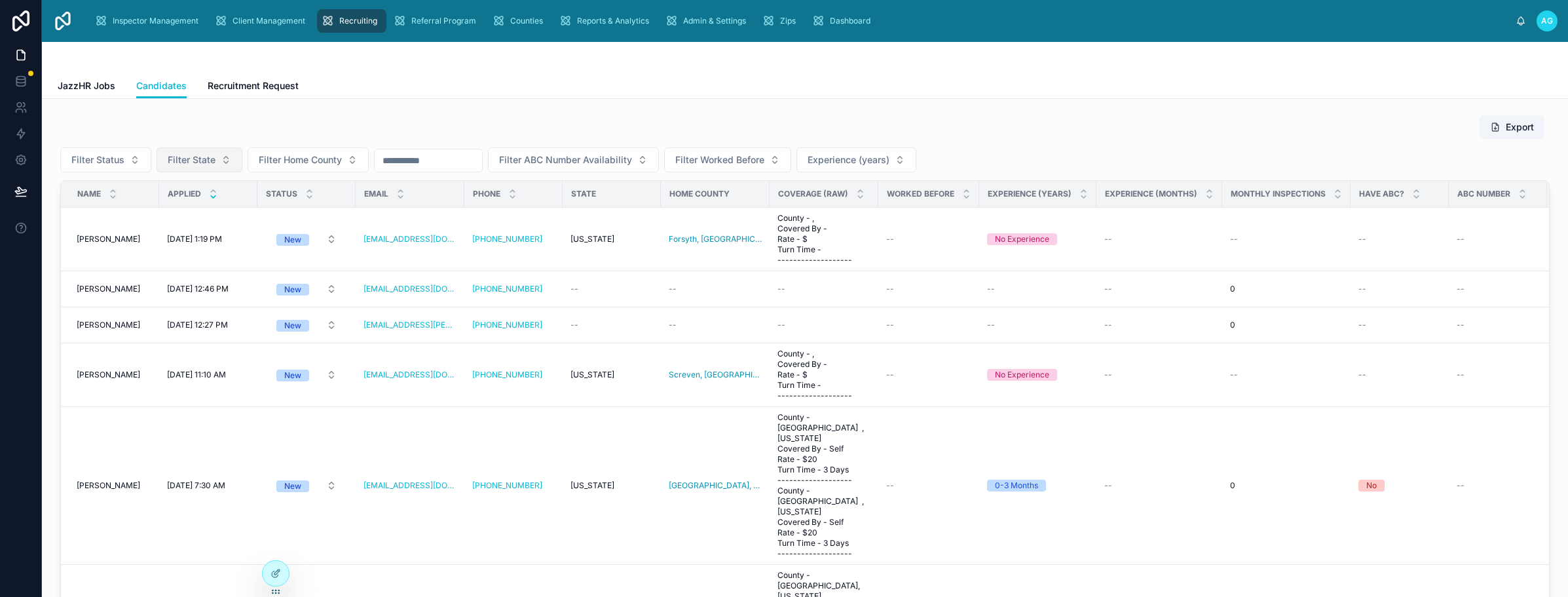
click at [222, 156] on button "Filter State" at bounding box center [198, 159] width 85 height 25
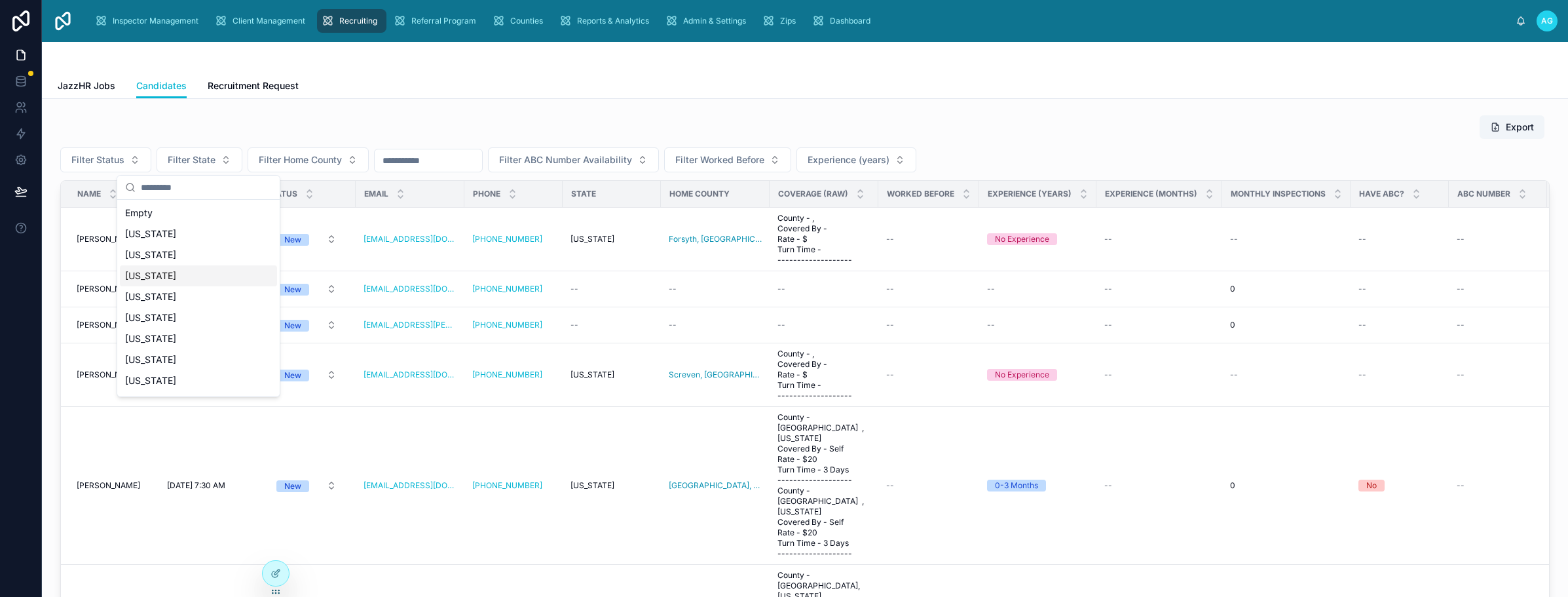
click at [544, 65] on div at bounding box center [805, 58] width 1494 height 31
